Goal: Task Accomplishment & Management: Complete application form

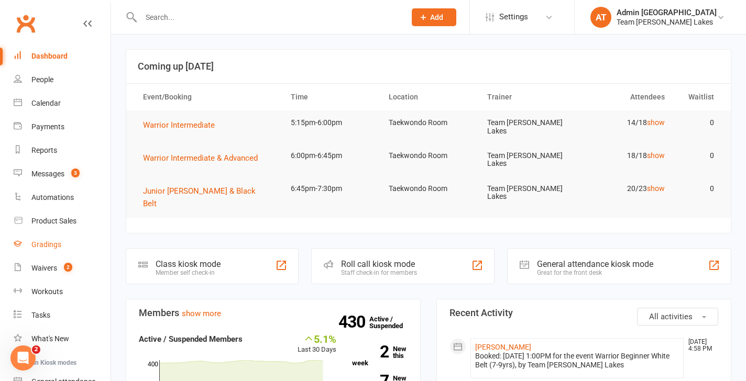
click at [49, 244] on div "Gradings" at bounding box center [46, 244] width 30 height 8
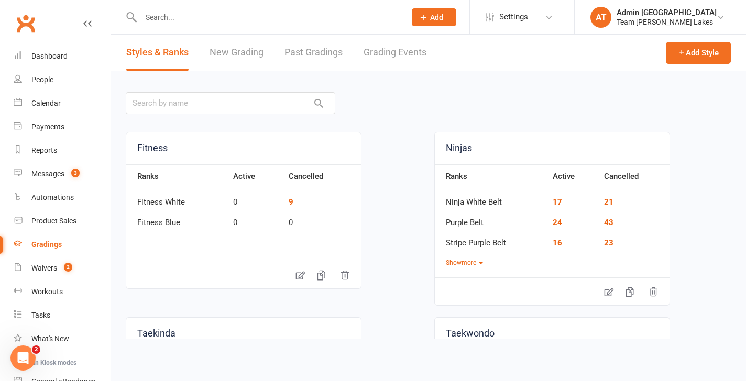
click at [227, 55] on link "New Grading" at bounding box center [237, 53] width 54 height 36
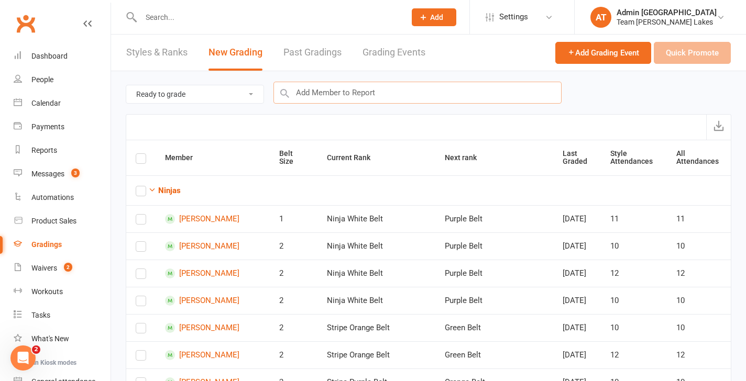
click at [355, 97] on input "text" at bounding box center [417, 93] width 288 height 22
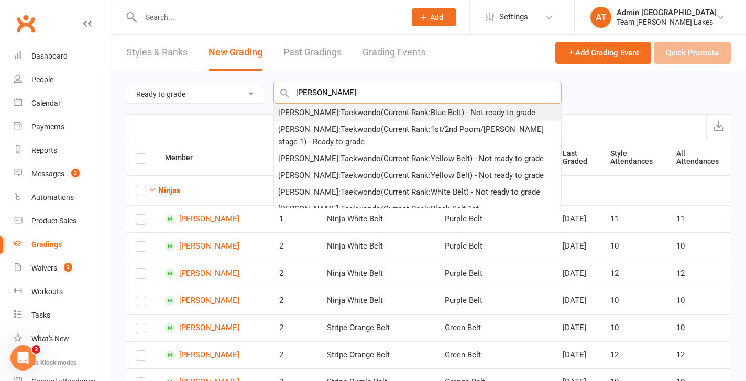
type input "avyukt"
click at [331, 113] on div "Avyukt Srihari : Taekwondo (Current Rank: Blue Belt ) - Not ready to grade" at bounding box center [406, 112] width 257 height 13
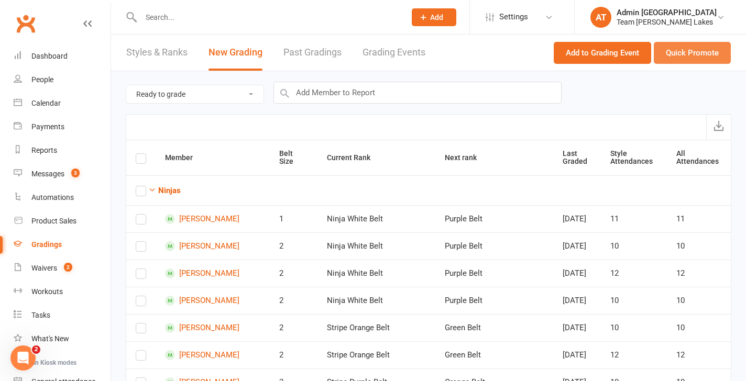
click at [697, 47] on button "Quick Promote" at bounding box center [692, 53] width 77 height 22
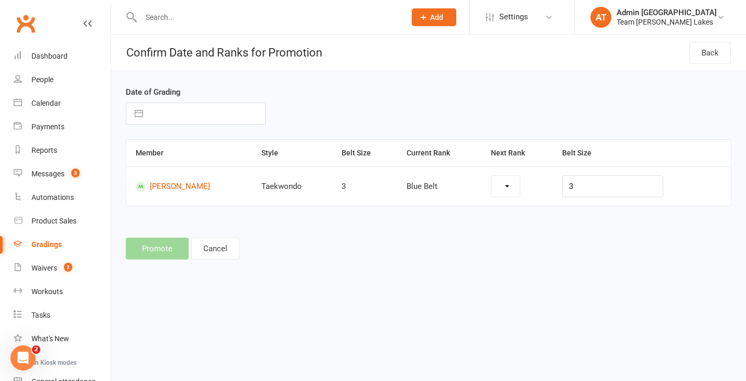
select select "1112"
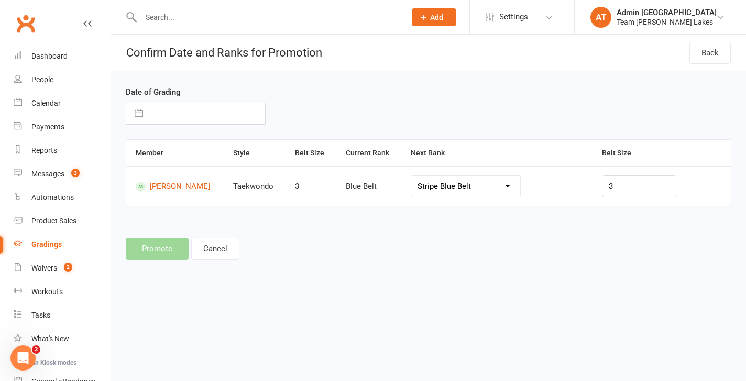
select select "6"
select select "2025"
select select "7"
select select "2025"
select select "8"
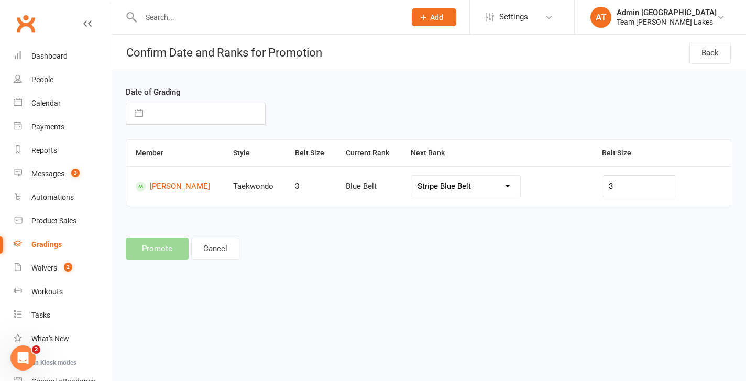
select select "2025"
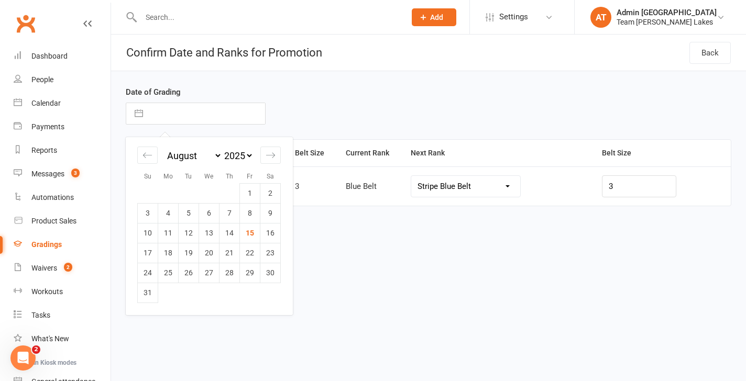
click at [208, 108] on input "text" at bounding box center [206, 113] width 117 height 21
click at [271, 214] on td "9" at bounding box center [270, 213] width 20 height 20
type input "09 Aug 2025"
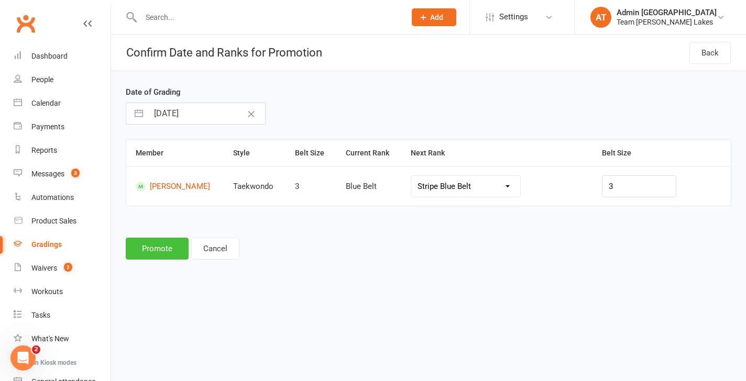
click at [160, 250] on button "Promote" at bounding box center [157, 249] width 63 height 22
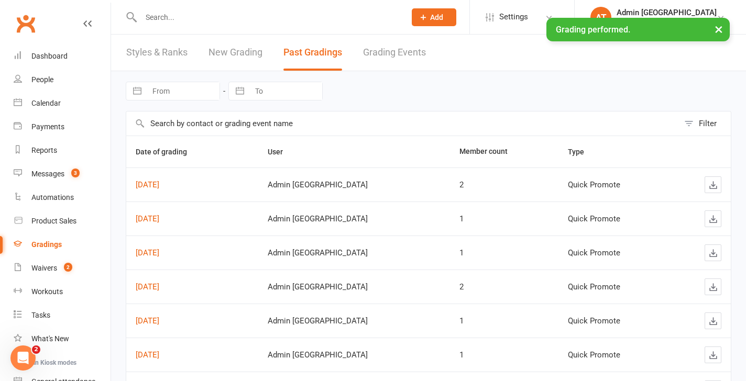
click at [238, 56] on link "New Grading" at bounding box center [235, 53] width 54 height 36
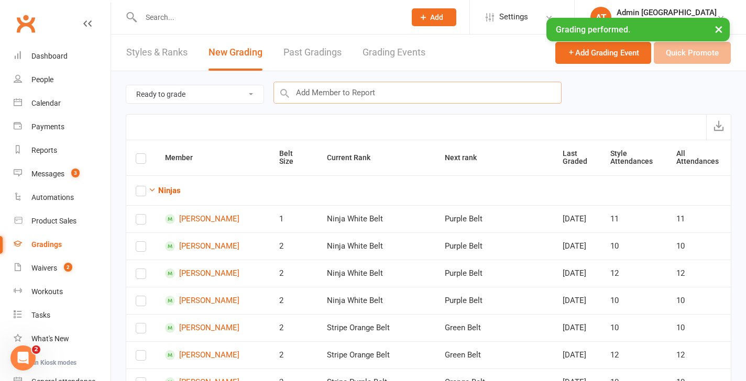
click at [348, 93] on input "text" at bounding box center [417, 93] width 288 height 22
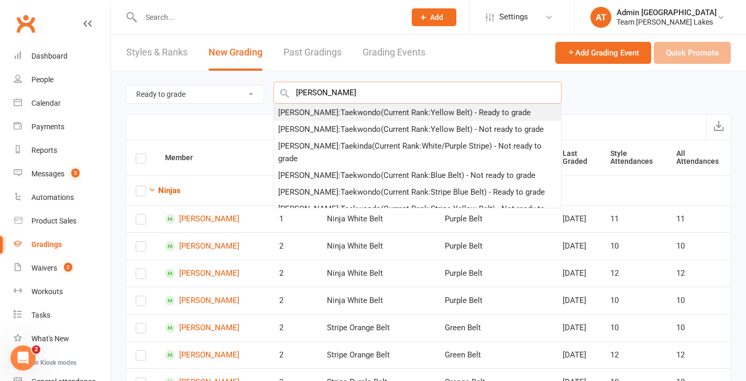
type input "william pav"
click at [334, 111] on div "William Pavlovski : Taekwondo (Current Rank: Yellow Belt ) - Ready to grade" at bounding box center [404, 112] width 252 height 13
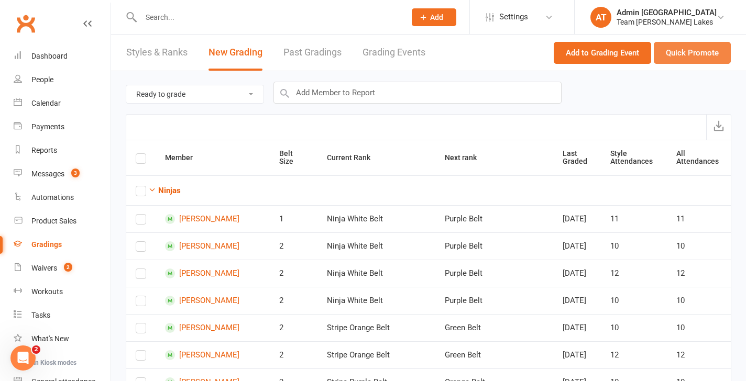
click at [698, 51] on button "Quick Promote" at bounding box center [692, 53] width 77 height 22
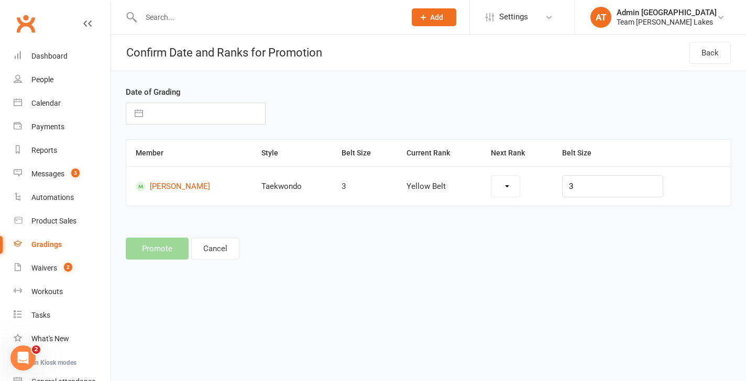
select select "1110"
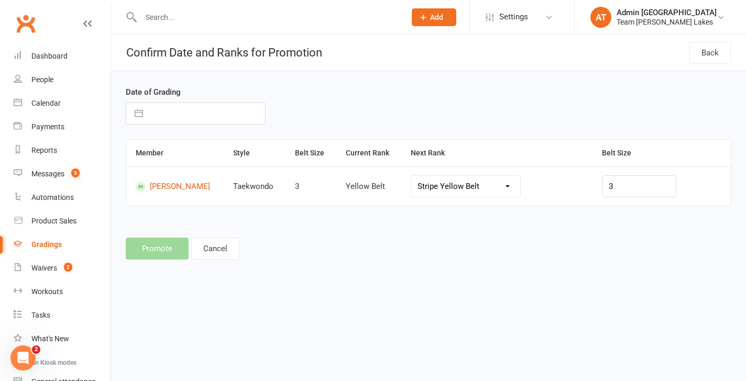
select select "6"
select select "2025"
select select "7"
select select "2025"
select select "8"
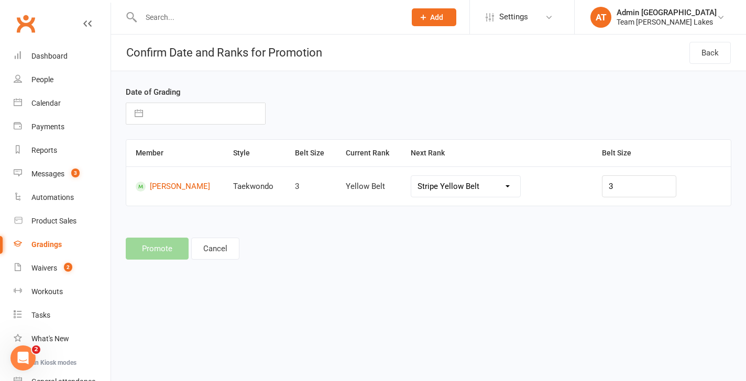
select select "2025"
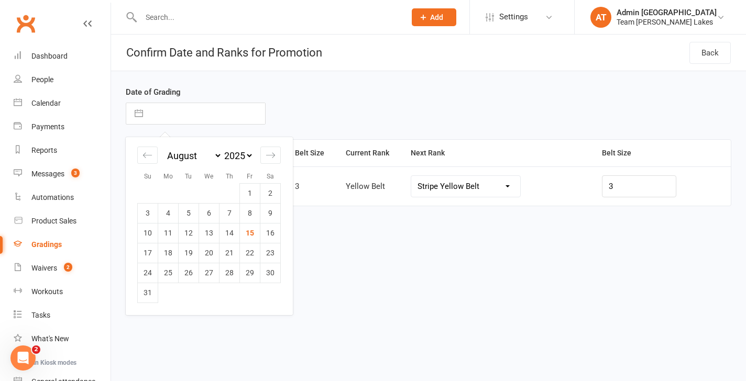
click at [181, 117] on input "text" at bounding box center [206, 113] width 117 height 21
click at [247, 194] on td "1" at bounding box center [250, 193] width 20 height 20
type input "01 Aug 2025"
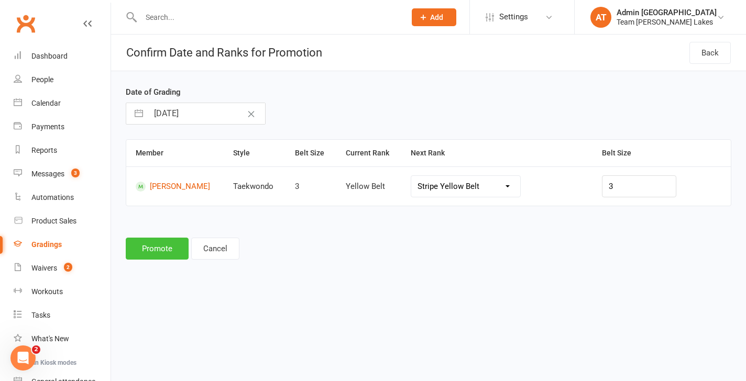
click at [140, 252] on button "Promote" at bounding box center [157, 249] width 63 height 22
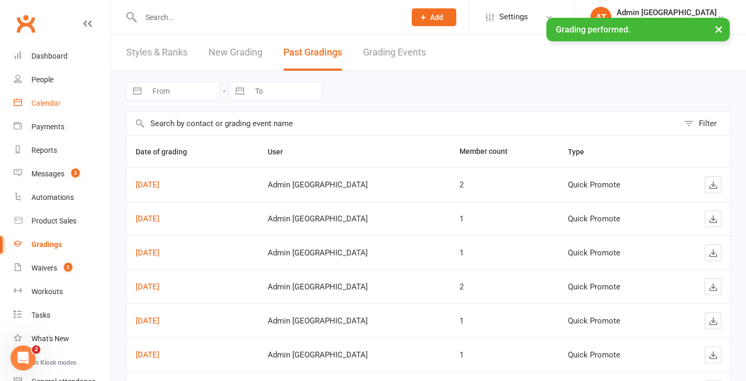
click at [52, 102] on div "Calendar" at bounding box center [45, 103] width 29 height 8
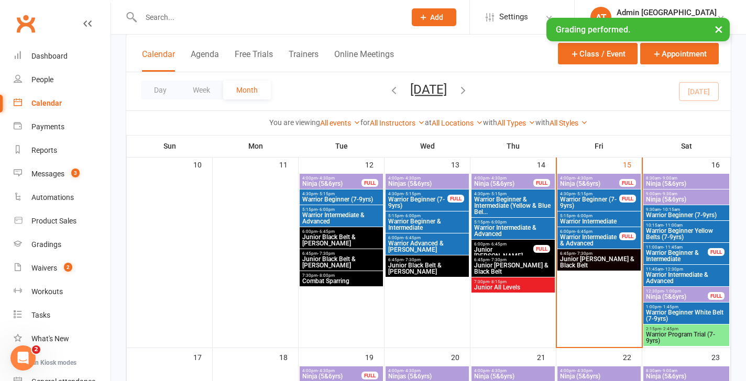
scroll to position [448, 0]
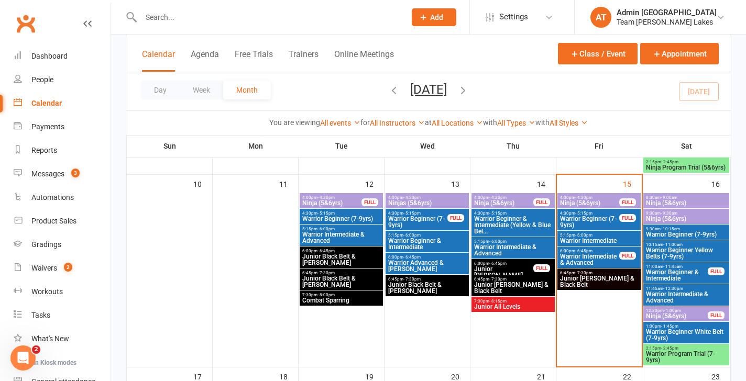
click at [490, 222] on span "Warrior Beginner & Intermediate (Yellow & Blue Bel..." at bounding box center [513, 225] width 79 height 19
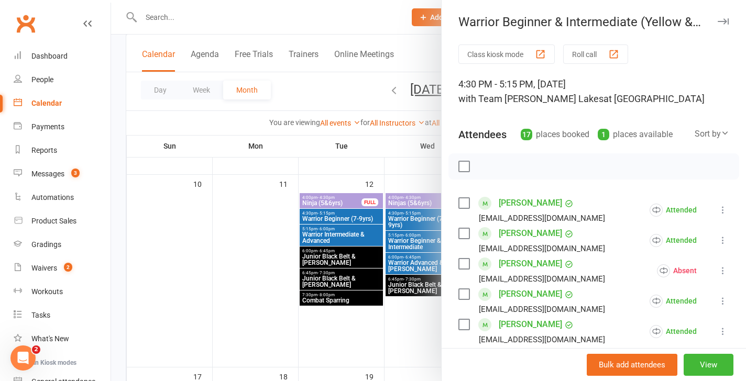
click at [598, 59] on button "Roll call" at bounding box center [595, 54] width 65 height 19
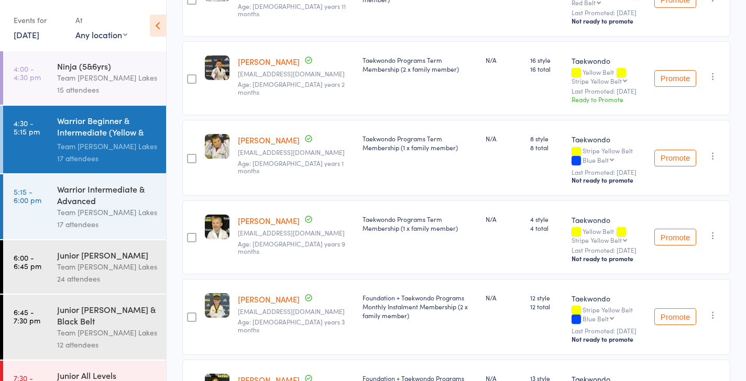
scroll to position [406, 0]
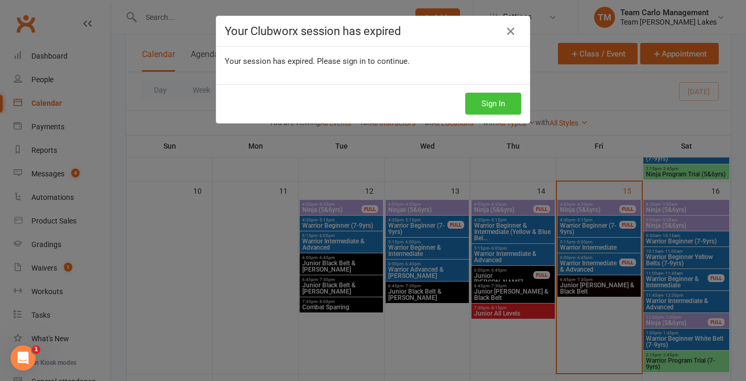
click at [472, 106] on button "Sign In" at bounding box center [493, 104] width 56 height 22
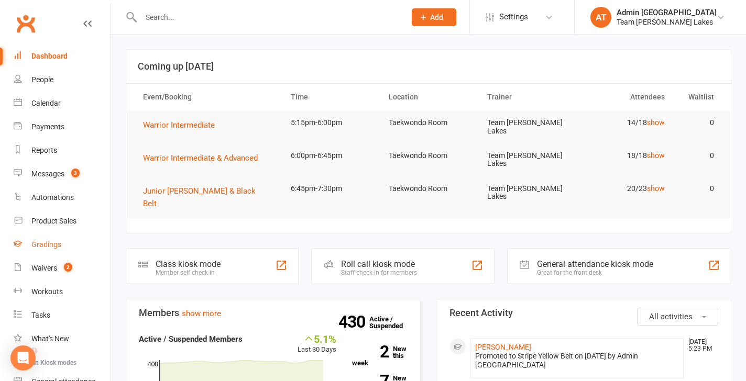
click at [49, 244] on div "Gradings" at bounding box center [46, 244] width 30 height 8
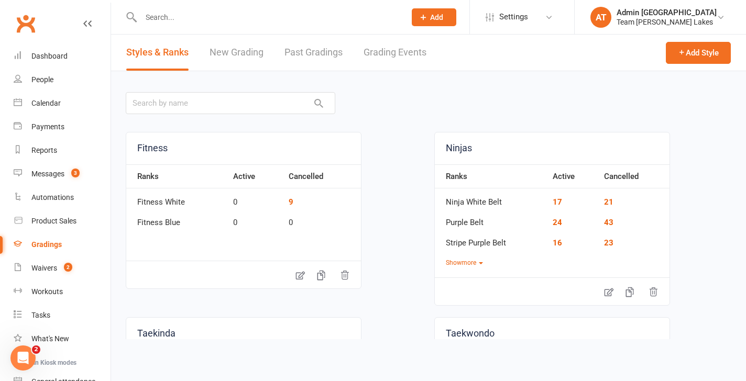
click at [236, 53] on link "New Grading" at bounding box center [237, 53] width 54 height 36
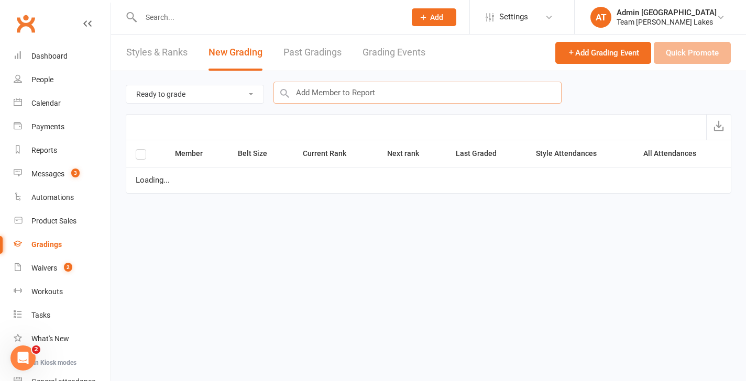
click at [458, 96] on input "text" at bounding box center [417, 93] width 288 height 22
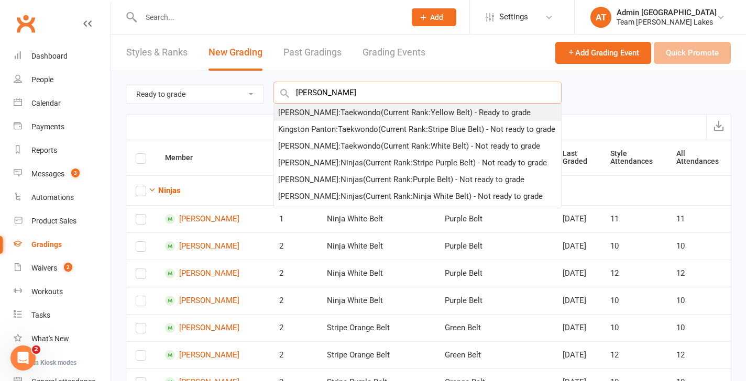
type input "anton"
click at [366, 113] on div "Anton Constandaras : Taekwondo (Current Rank: Yellow Belt ) - Ready to grade" at bounding box center [404, 112] width 252 height 13
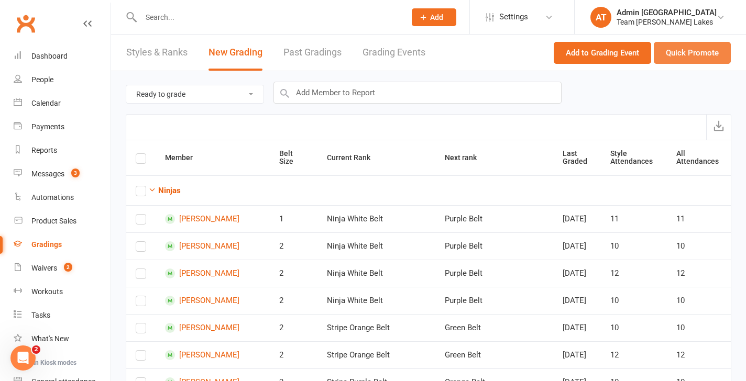
click at [691, 54] on button "Quick Promote" at bounding box center [692, 53] width 77 height 22
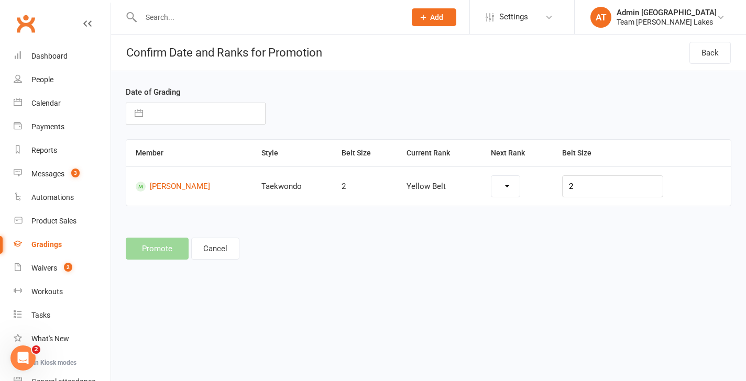
select select "1110"
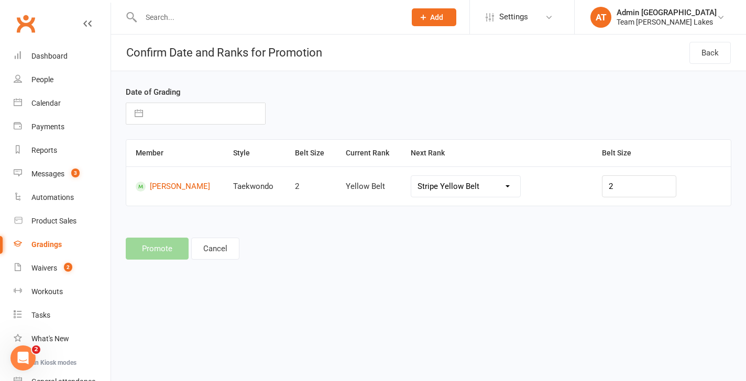
click at [179, 116] on input "text" at bounding box center [206, 113] width 117 height 21
select select "6"
select select "2025"
select select "7"
select select "2025"
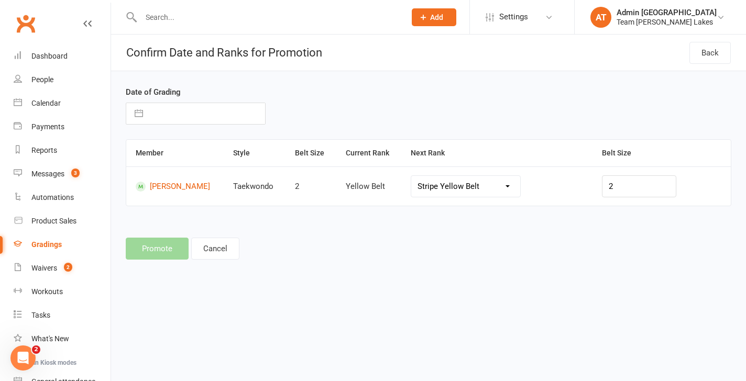
select select "8"
select select "2025"
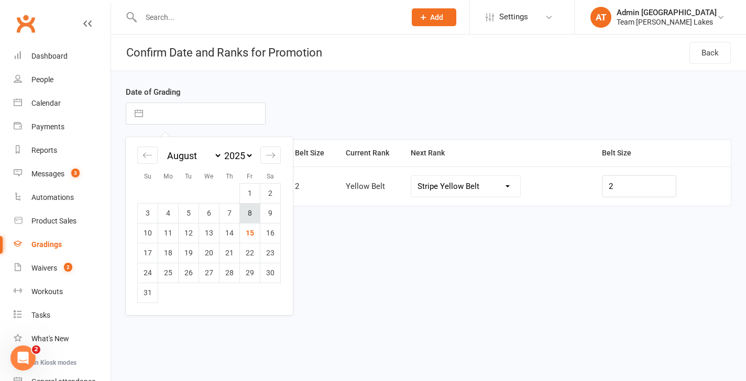
click at [251, 211] on td "8" at bounding box center [250, 213] width 20 height 20
type input "08 Aug 2025"
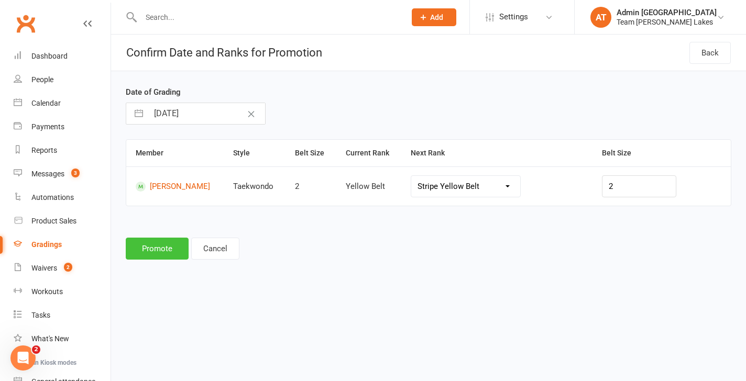
click at [163, 245] on button "Promote" at bounding box center [157, 249] width 63 height 22
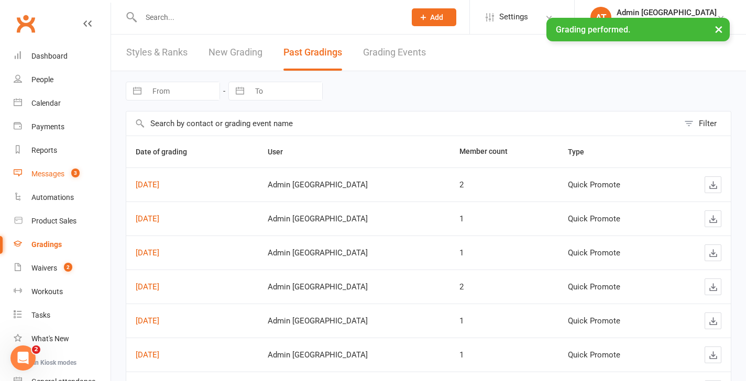
click at [53, 174] on div "Messages" at bounding box center [47, 174] width 33 height 8
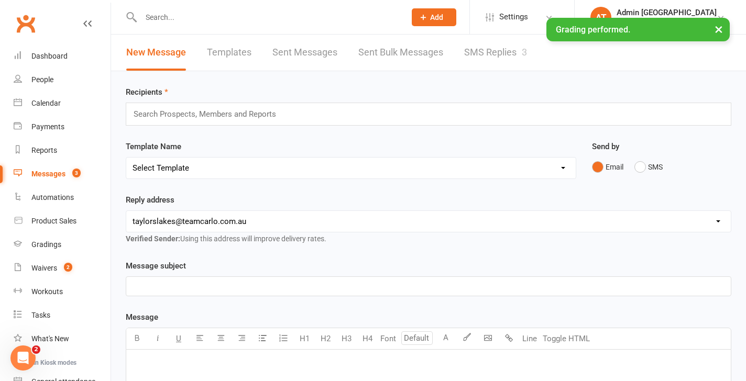
click at [495, 54] on link "SMS Replies 3" at bounding box center [495, 53] width 63 height 36
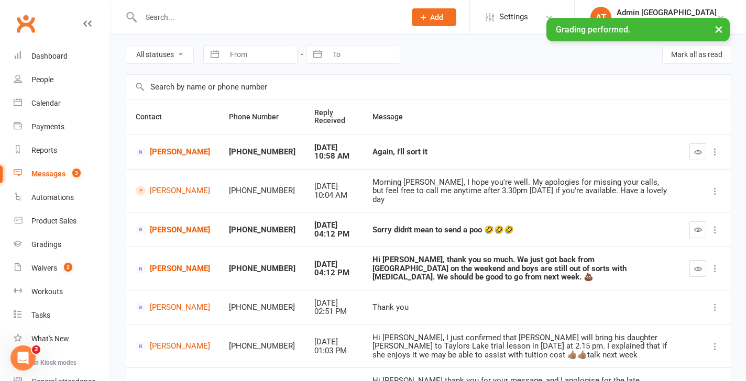
scroll to position [38, 0]
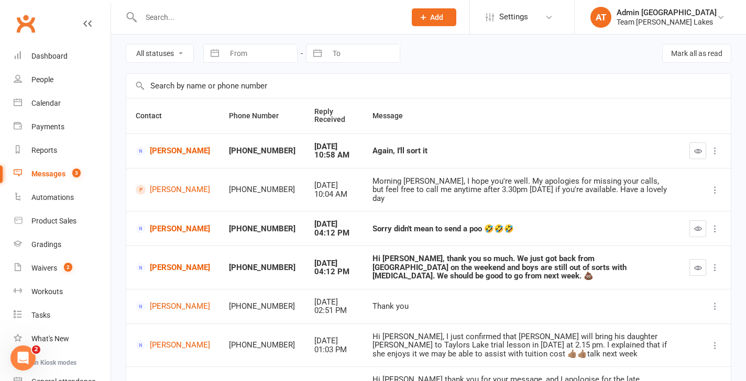
click at [160, 24] on div at bounding box center [262, 17] width 272 height 34
click at [163, 16] on input "text" at bounding box center [268, 17] width 260 height 15
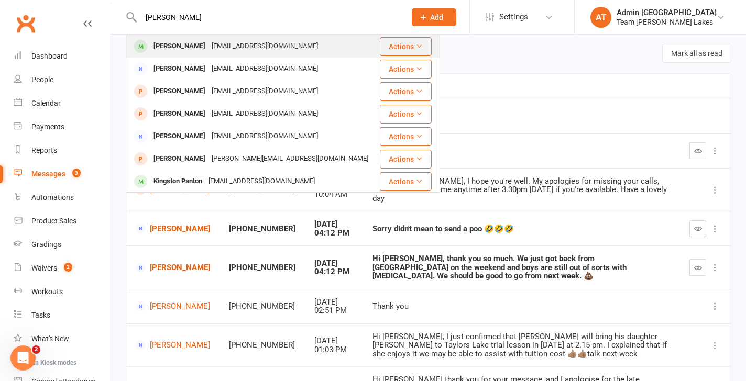
type input "anton"
click at [174, 45] on div "[PERSON_NAME]" at bounding box center [179, 46] width 58 height 15
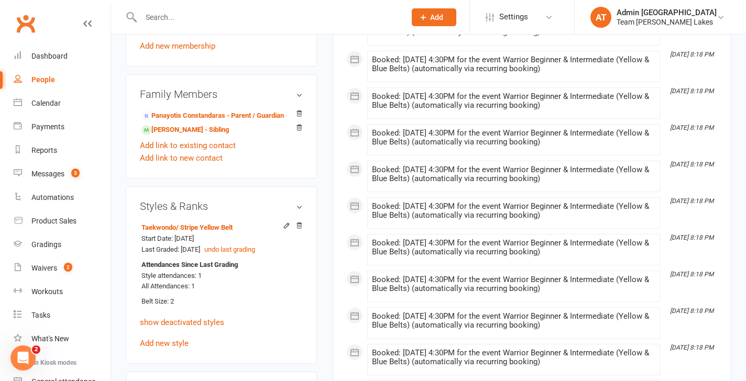
scroll to position [758, 0]
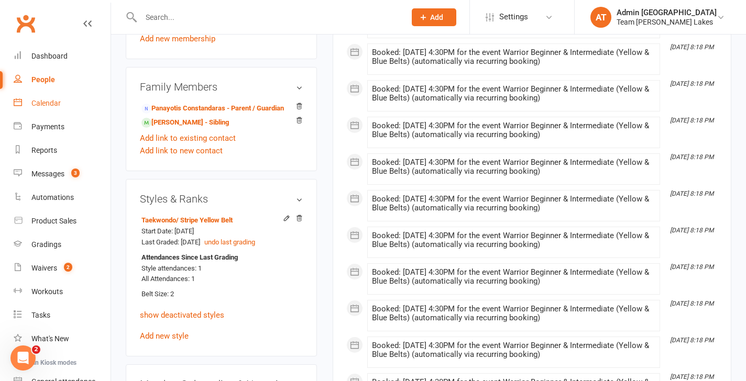
click at [48, 98] on link "Calendar" at bounding box center [62, 104] width 97 height 24
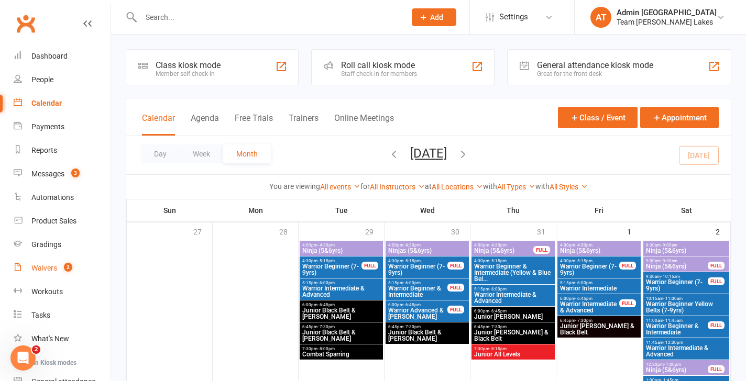
click at [49, 268] on div "Waivers" at bounding box center [44, 268] width 26 height 8
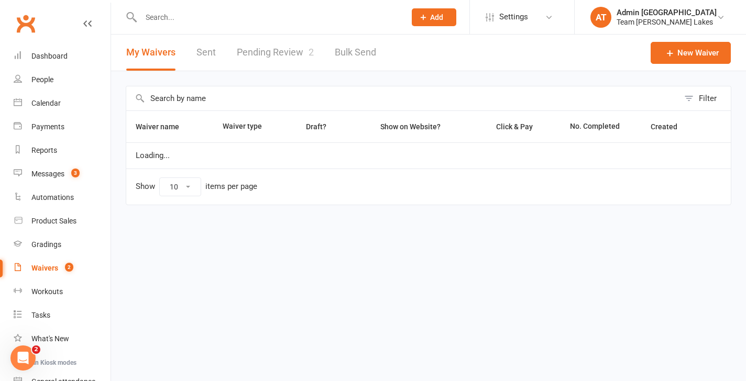
click at [288, 51] on link "Pending Review 2" at bounding box center [275, 53] width 77 height 36
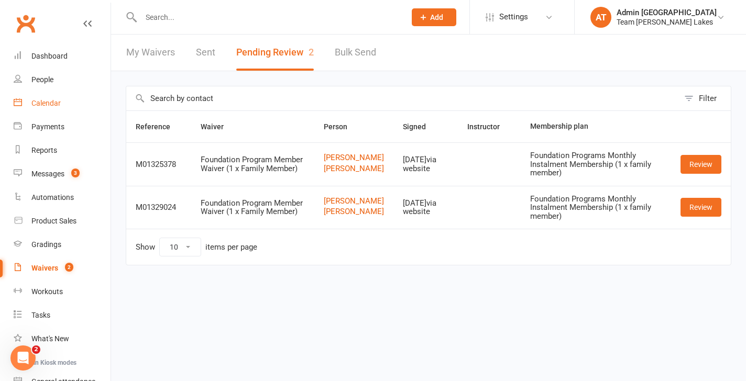
click at [53, 105] on div "Calendar" at bounding box center [45, 103] width 29 height 8
